Goal: Navigation & Orientation: Find specific page/section

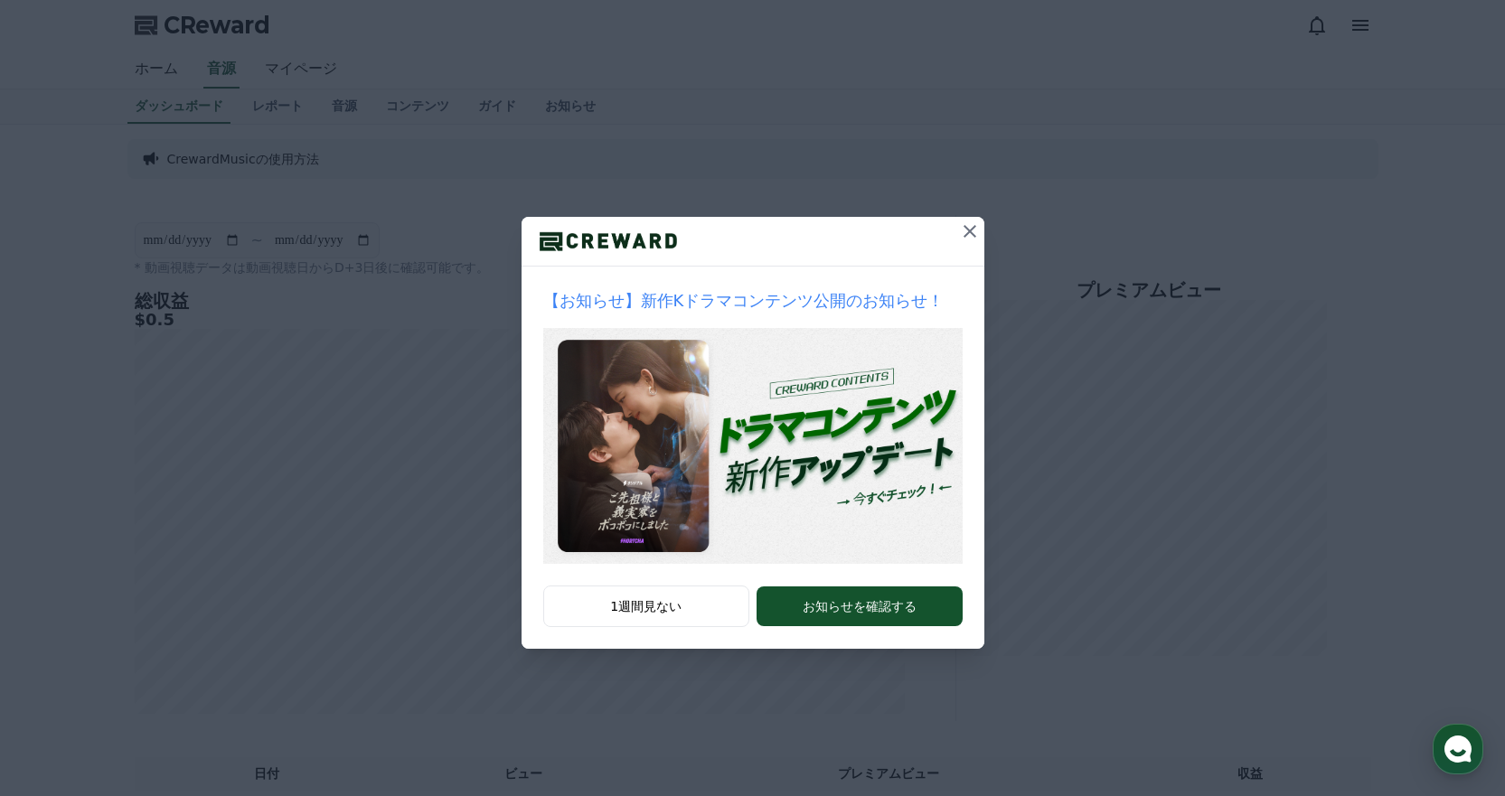
click at [971, 227] on icon at bounding box center [970, 232] width 22 height 22
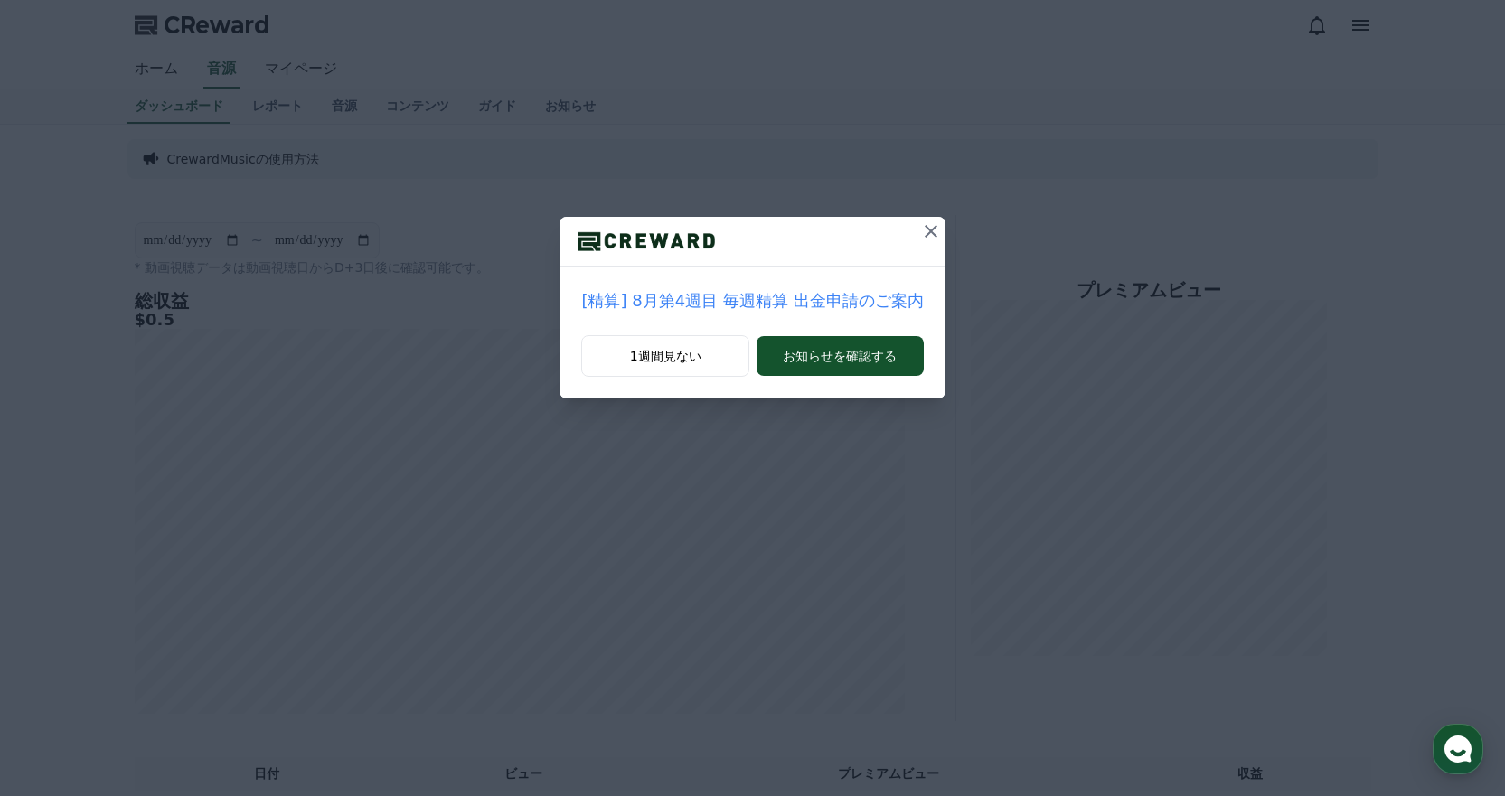
click at [924, 228] on icon at bounding box center [931, 232] width 22 height 22
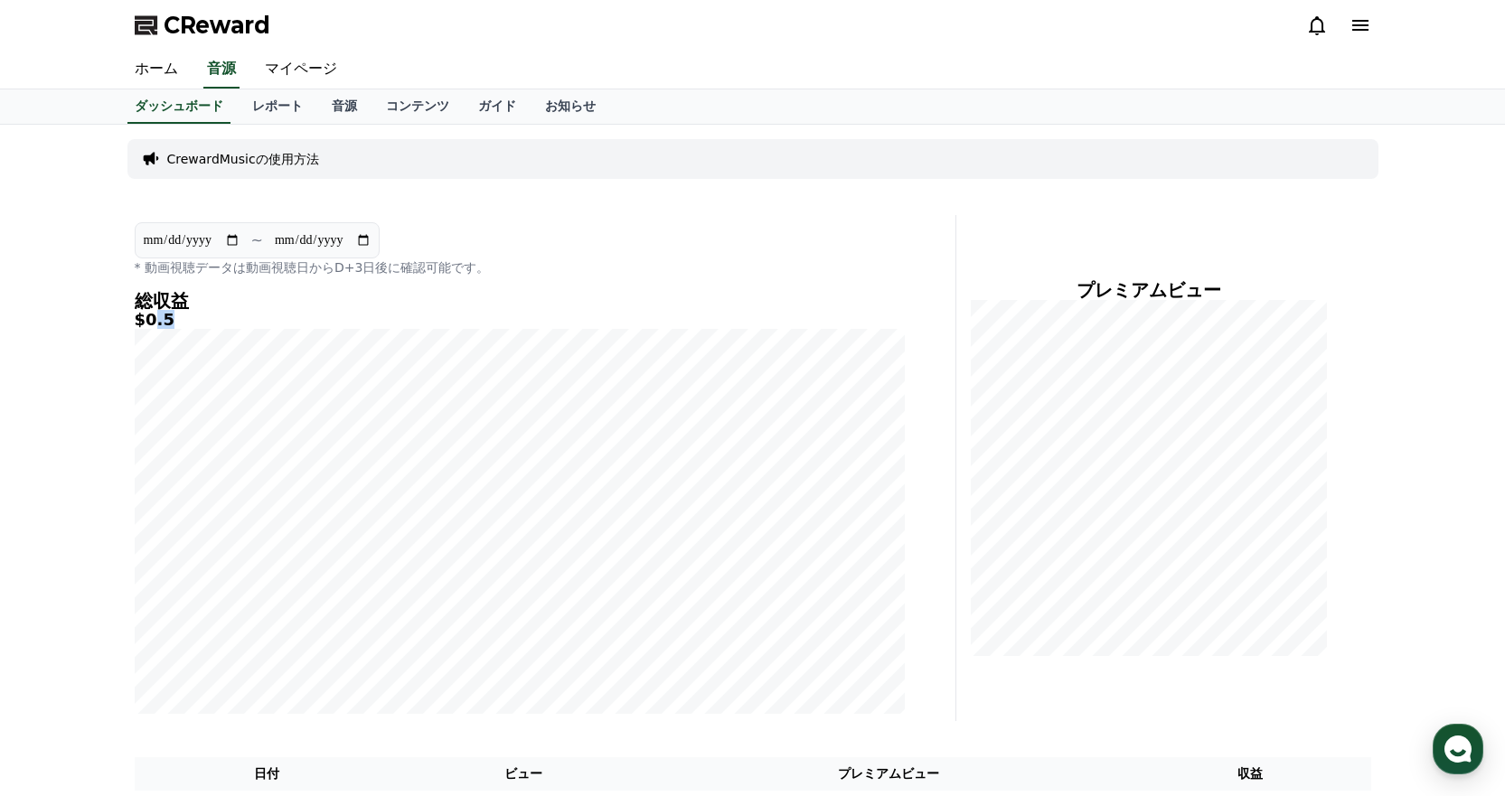
drag, startPoint x: 159, startPoint y: 317, endPoint x: 168, endPoint y: 316, distance: 9.1
click at [168, 316] on h5 "$0.5" at bounding box center [520, 320] width 770 height 18
click at [950, 90] on div "ダッシュボード レポート 音源 コンテンツ ガイド お知らせ" at bounding box center [752, 106] width 1265 height 34
